Goal: Information Seeking & Learning: Find specific fact

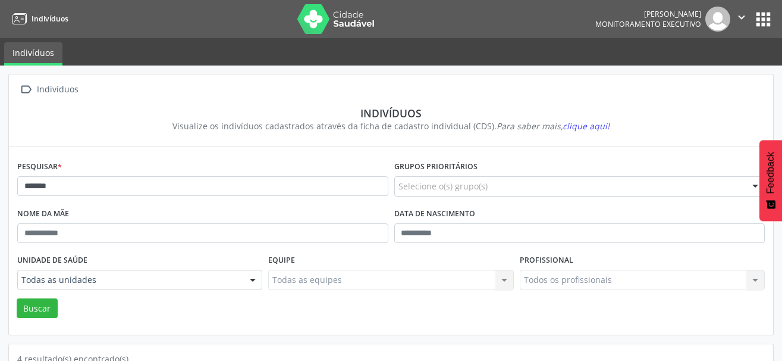
click at [0, 197] on html "Indivíduos [PERSON_NAME] Monitoramento Executivo  Configurações Sair apps Indi…" at bounding box center [391, 180] width 782 height 361
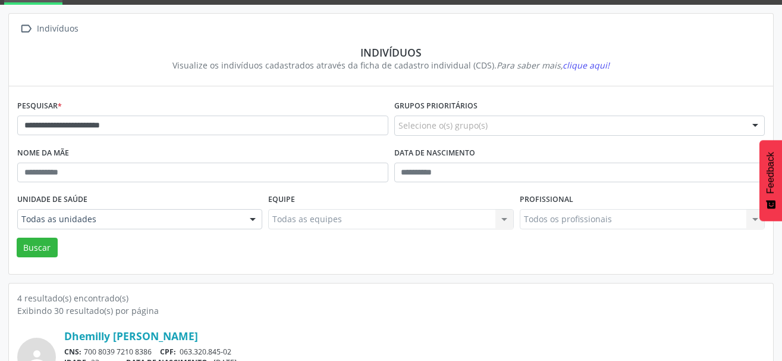
scroll to position [178, 0]
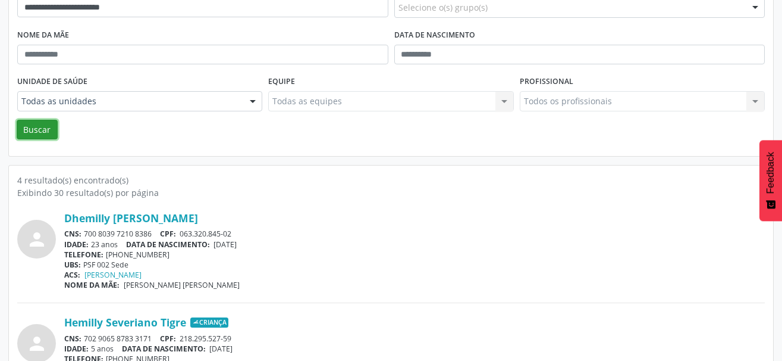
click at [38, 134] on button "Buscar" at bounding box center [37, 130] width 41 height 20
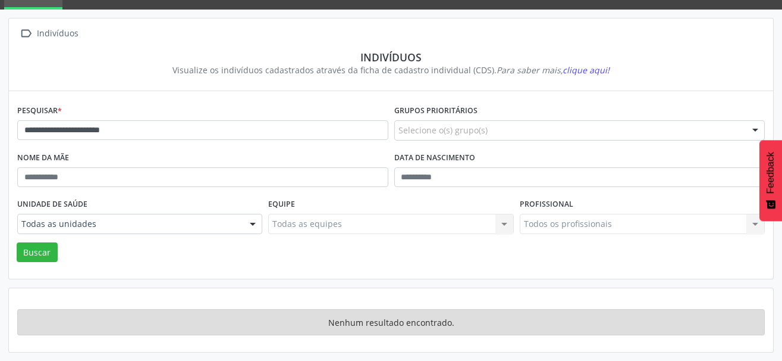
scroll to position [56, 0]
click at [38, 256] on button "Buscar" at bounding box center [37, 252] width 41 height 20
click at [37, 254] on button "Buscar" at bounding box center [37, 252] width 41 height 20
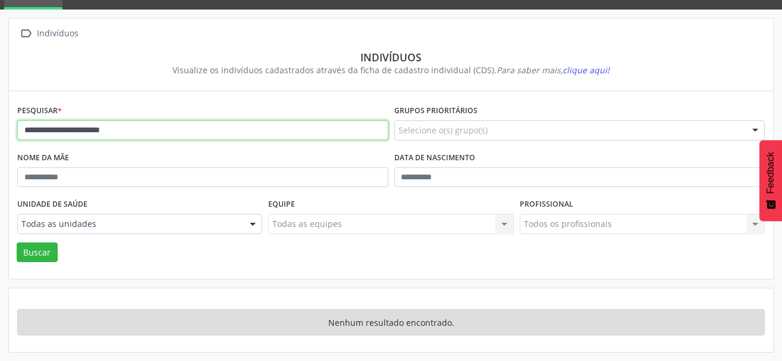
click at [49, 130] on input "**********" at bounding box center [202, 130] width 371 height 20
click at [65, 129] on input "**********" at bounding box center [202, 130] width 371 height 20
type input "**********"
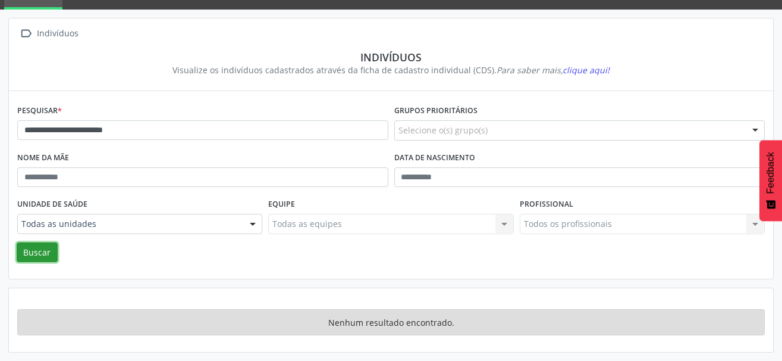
click at [39, 248] on button "Buscar" at bounding box center [37, 252] width 41 height 20
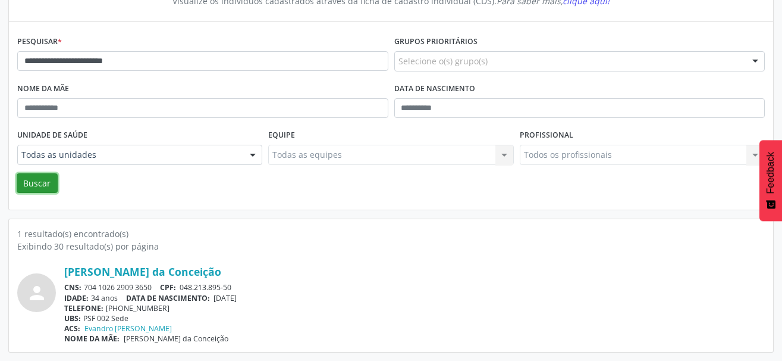
click at [46, 186] on button "Buscar" at bounding box center [37, 183] width 41 height 20
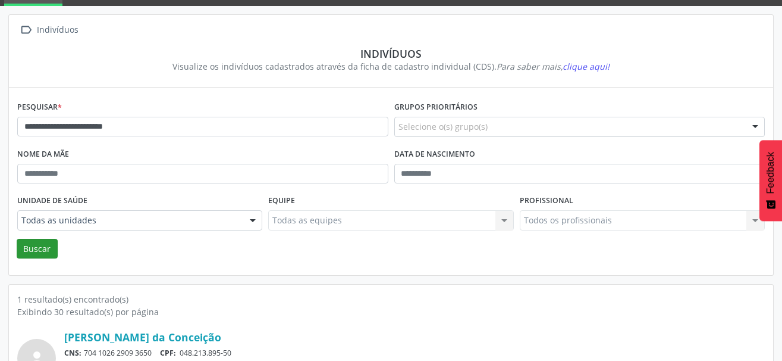
scroll to position [125, 0]
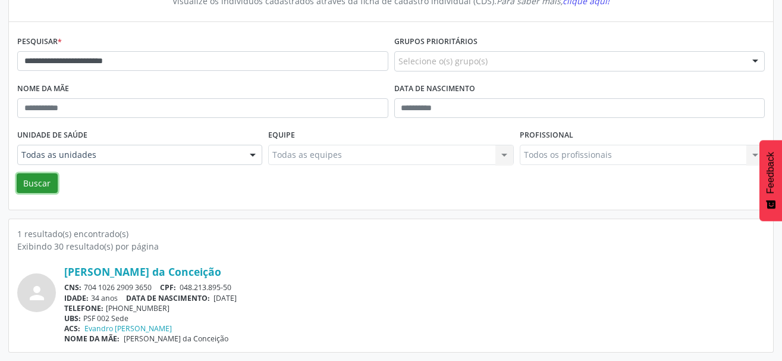
click at [48, 184] on button "Buscar" at bounding box center [37, 183] width 41 height 20
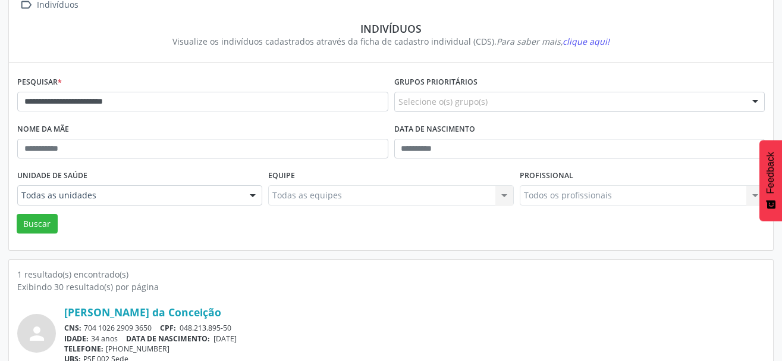
scroll to position [65, 0]
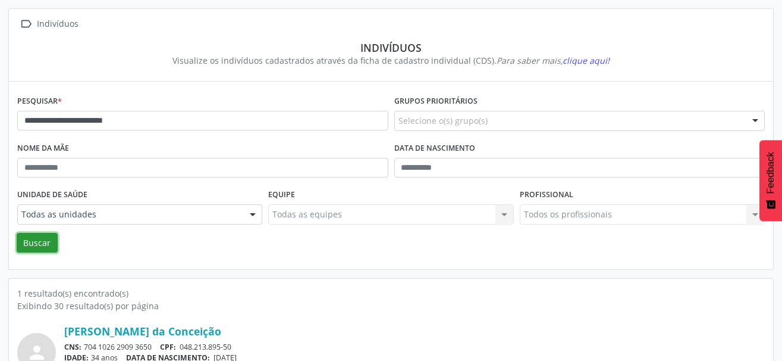
click at [51, 239] on button "Buscar" at bounding box center [37, 243] width 41 height 20
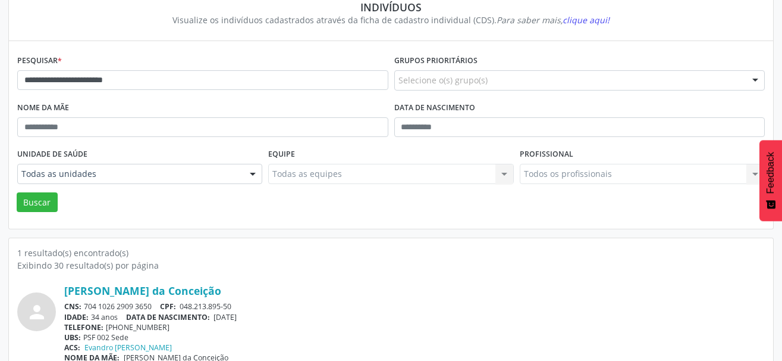
scroll to position [125, 0]
